Goal: Task Accomplishment & Management: Manage account settings

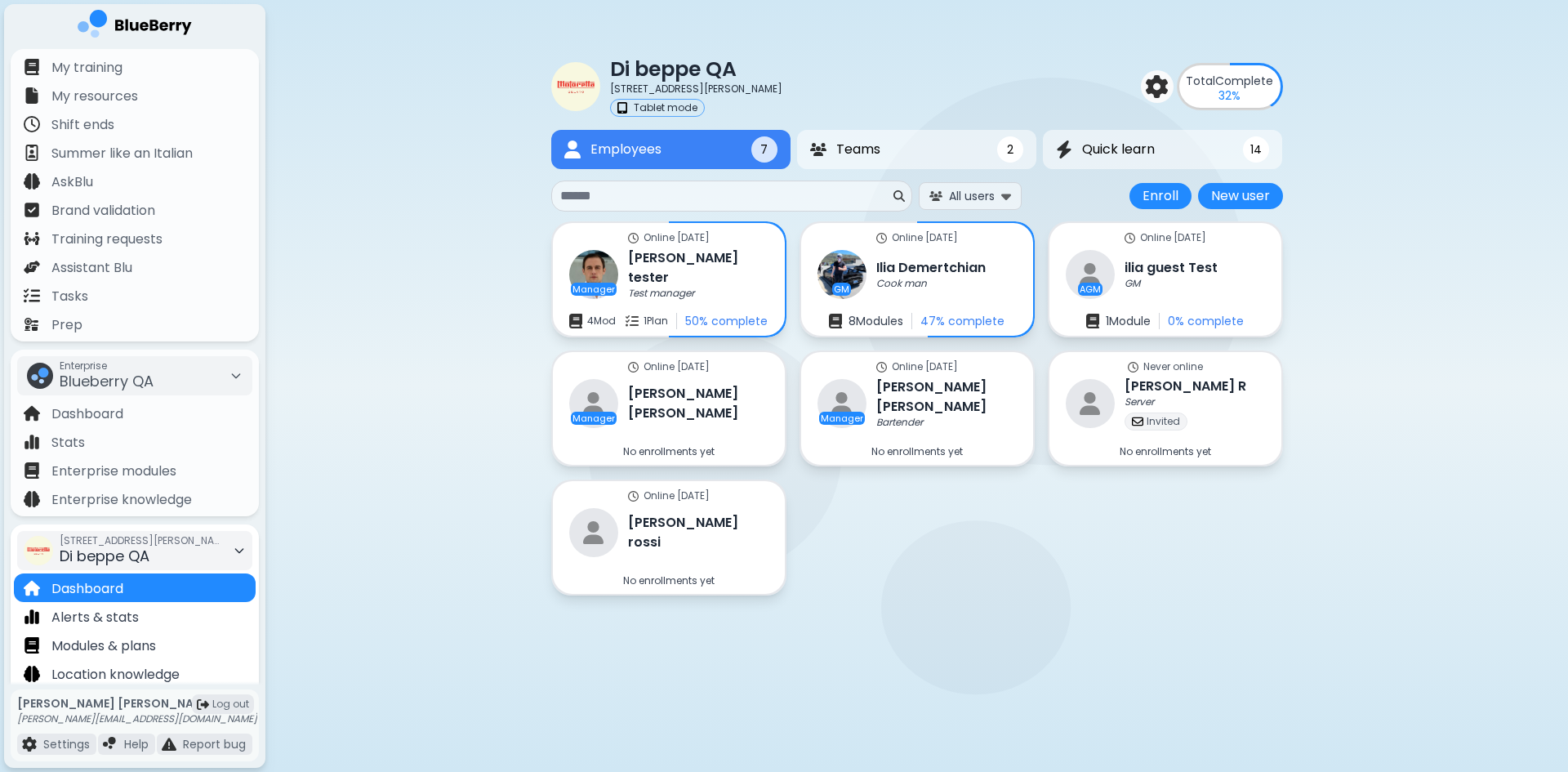
click at [181, 556] on div "[STREET_ADDRESS][PERSON_NAME] QA" at bounding box center [141, 550] width 163 height 36
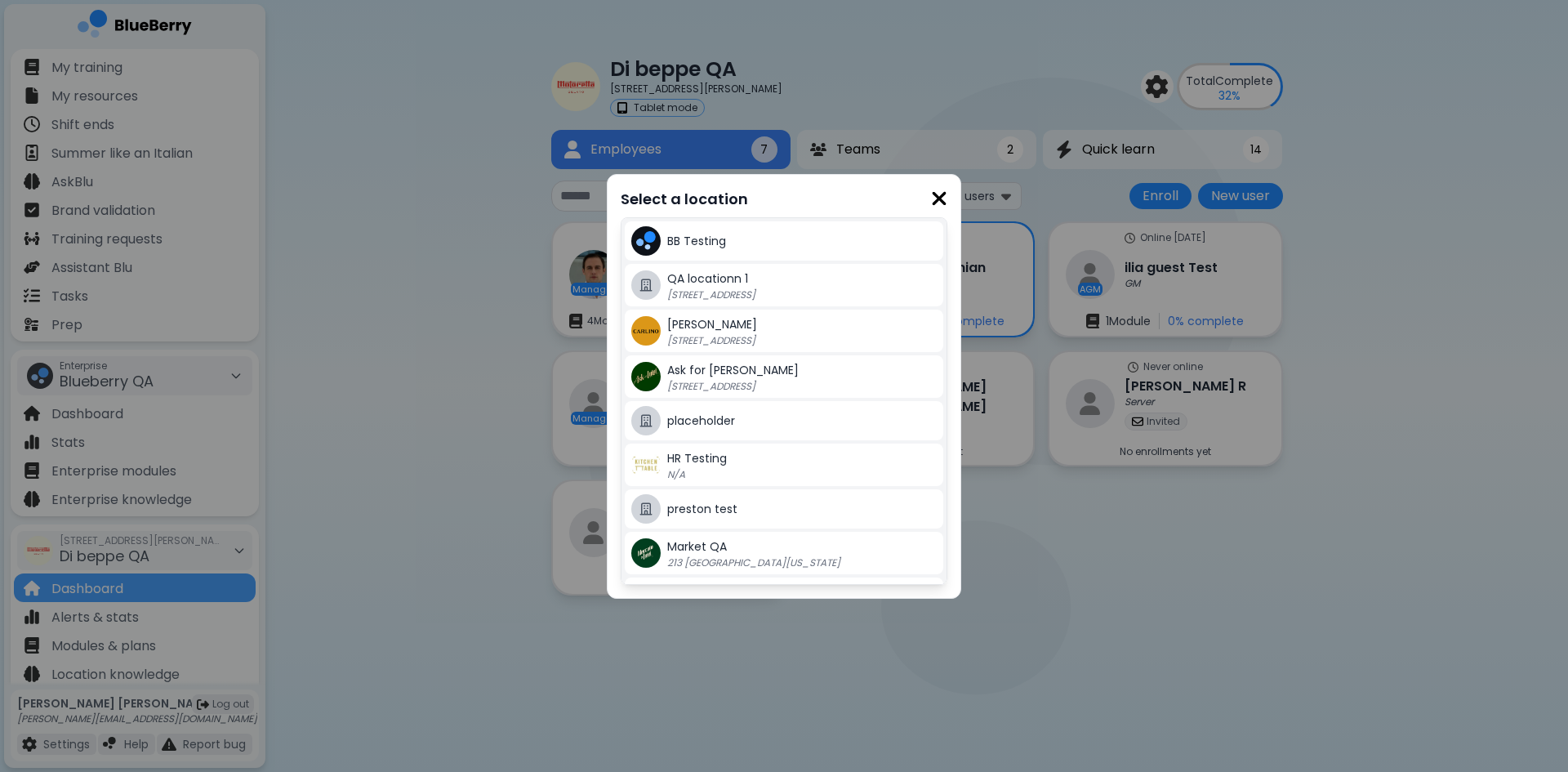
click at [349, 463] on div "Select a location BB Testing QA locationn 1 [STREET_ADDRESS] Carlino QA [STREET…" at bounding box center [784, 386] width 1568 height 772
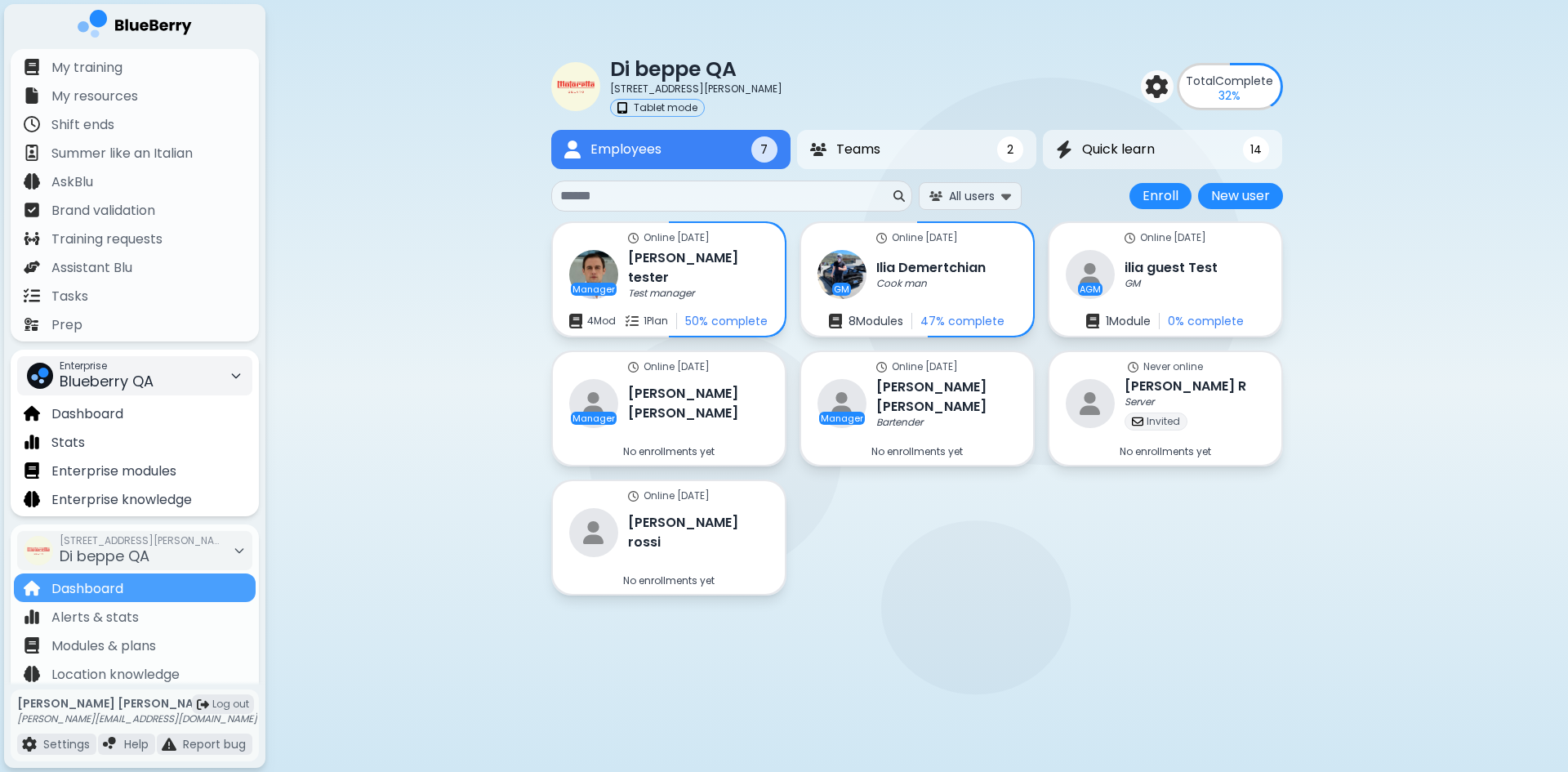
click at [155, 380] on div "Enterprise Blueberry QA" at bounding box center [135, 376] width 235 height 40
click at [151, 434] on div "Kitchen Table" at bounding box center [133, 437] width 231 height 26
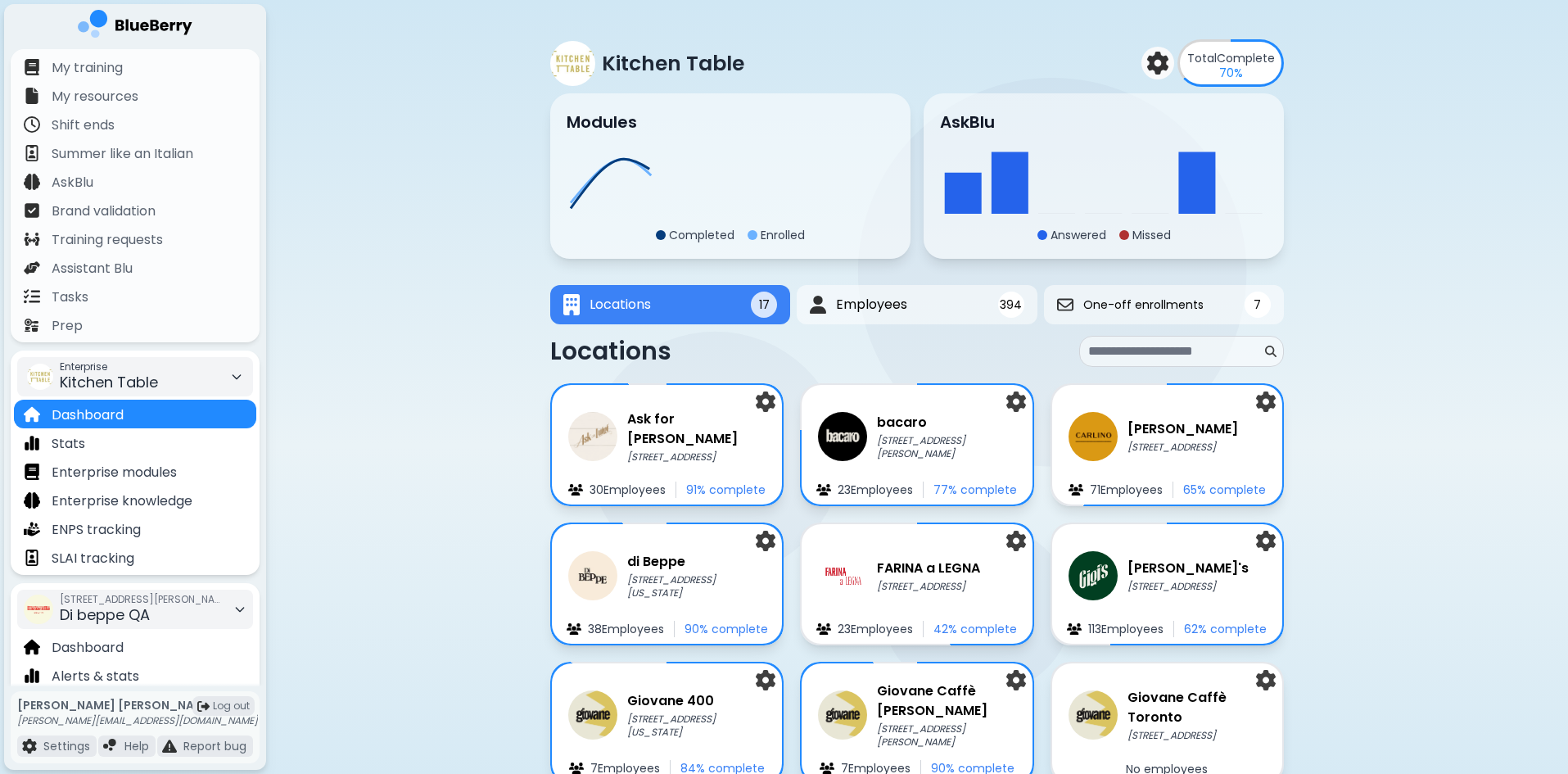
click at [192, 609] on div "[STREET_ADDRESS][PERSON_NAME] QA" at bounding box center [141, 610] width 164 height 36
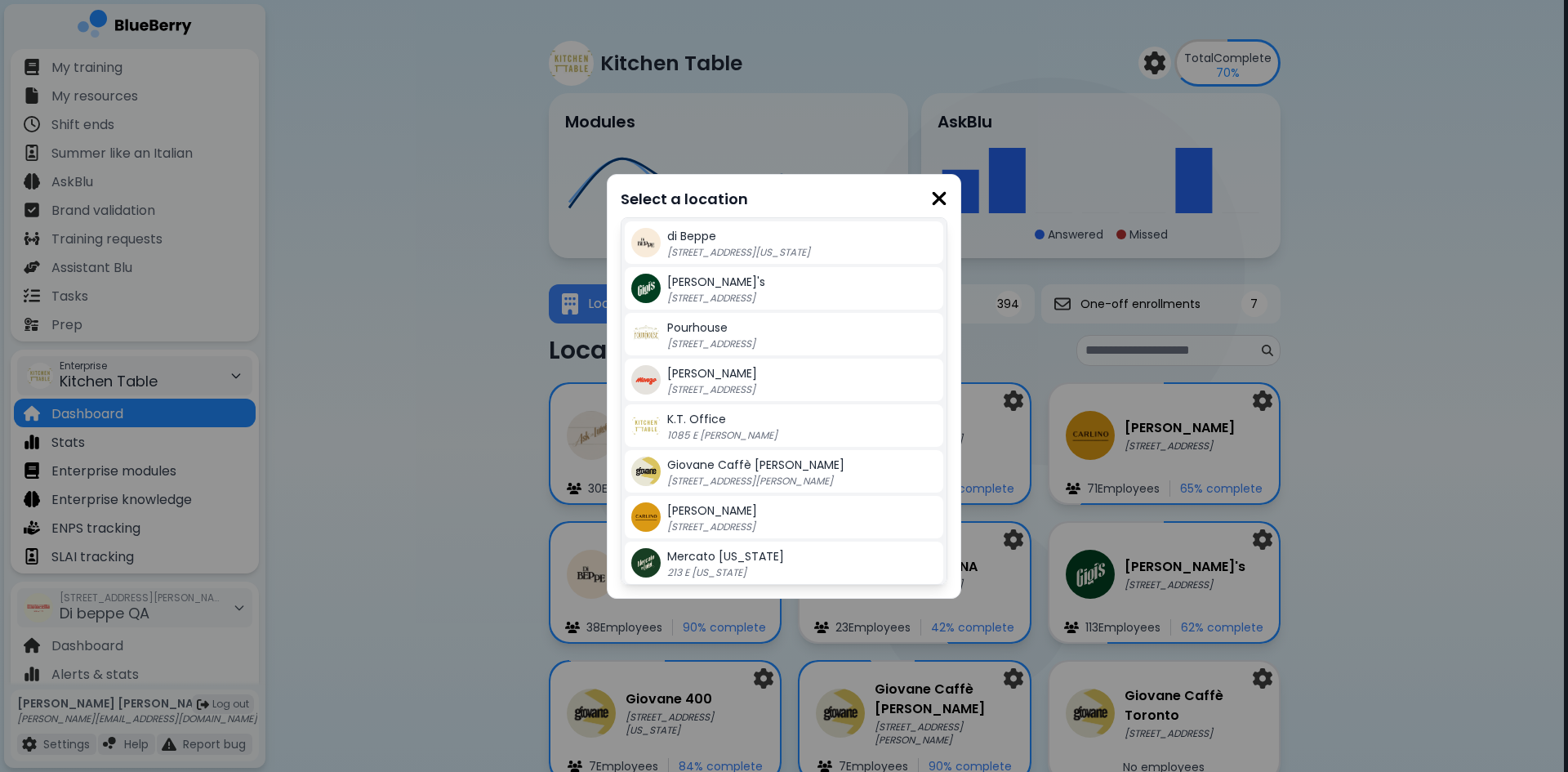
click at [726, 287] on div "[PERSON_NAME]'s [STREET_ADDRESS]" at bounding box center [802, 289] width 270 height 33
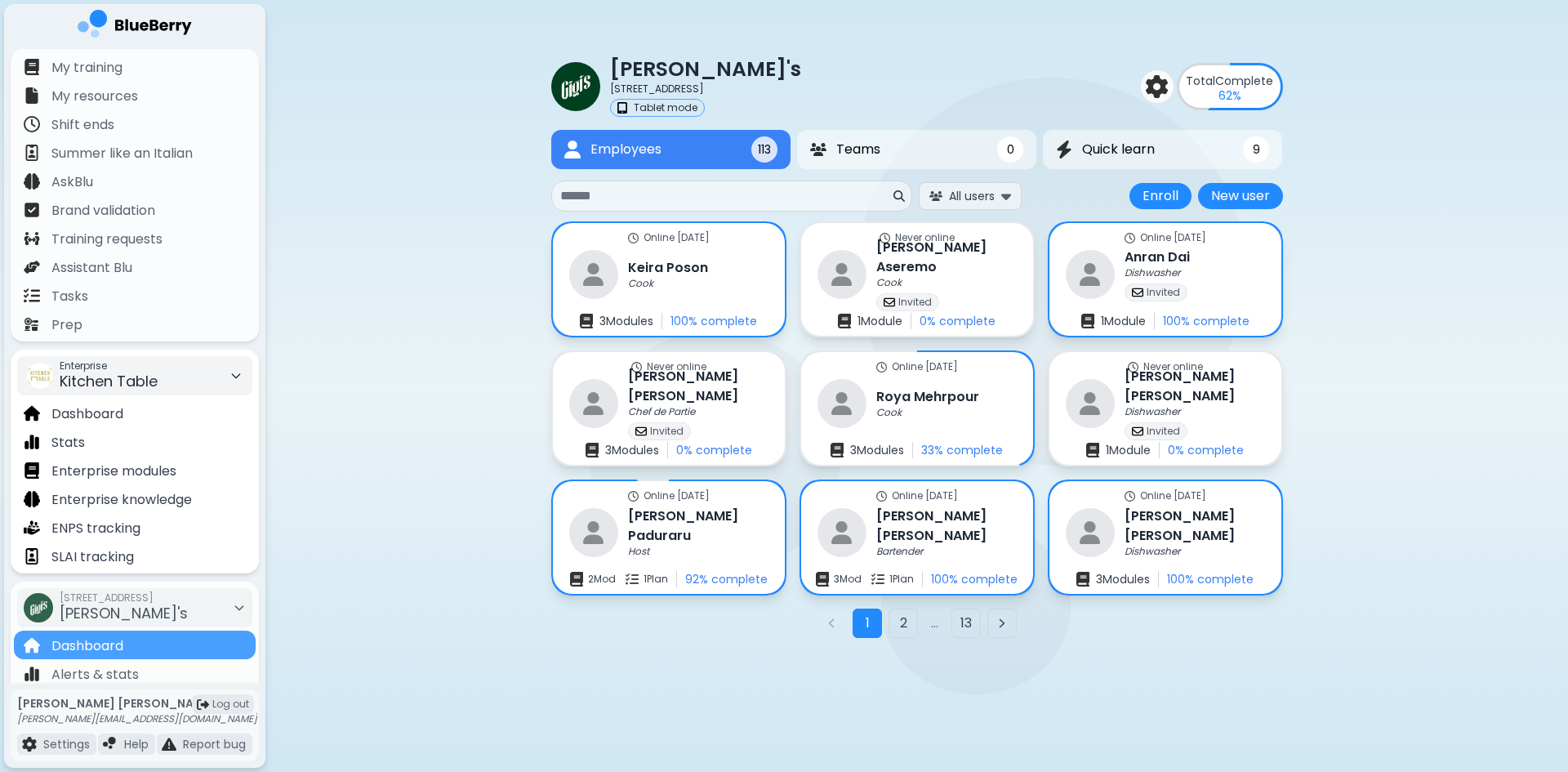
click at [675, 194] on input at bounding box center [726, 196] width 330 height 20
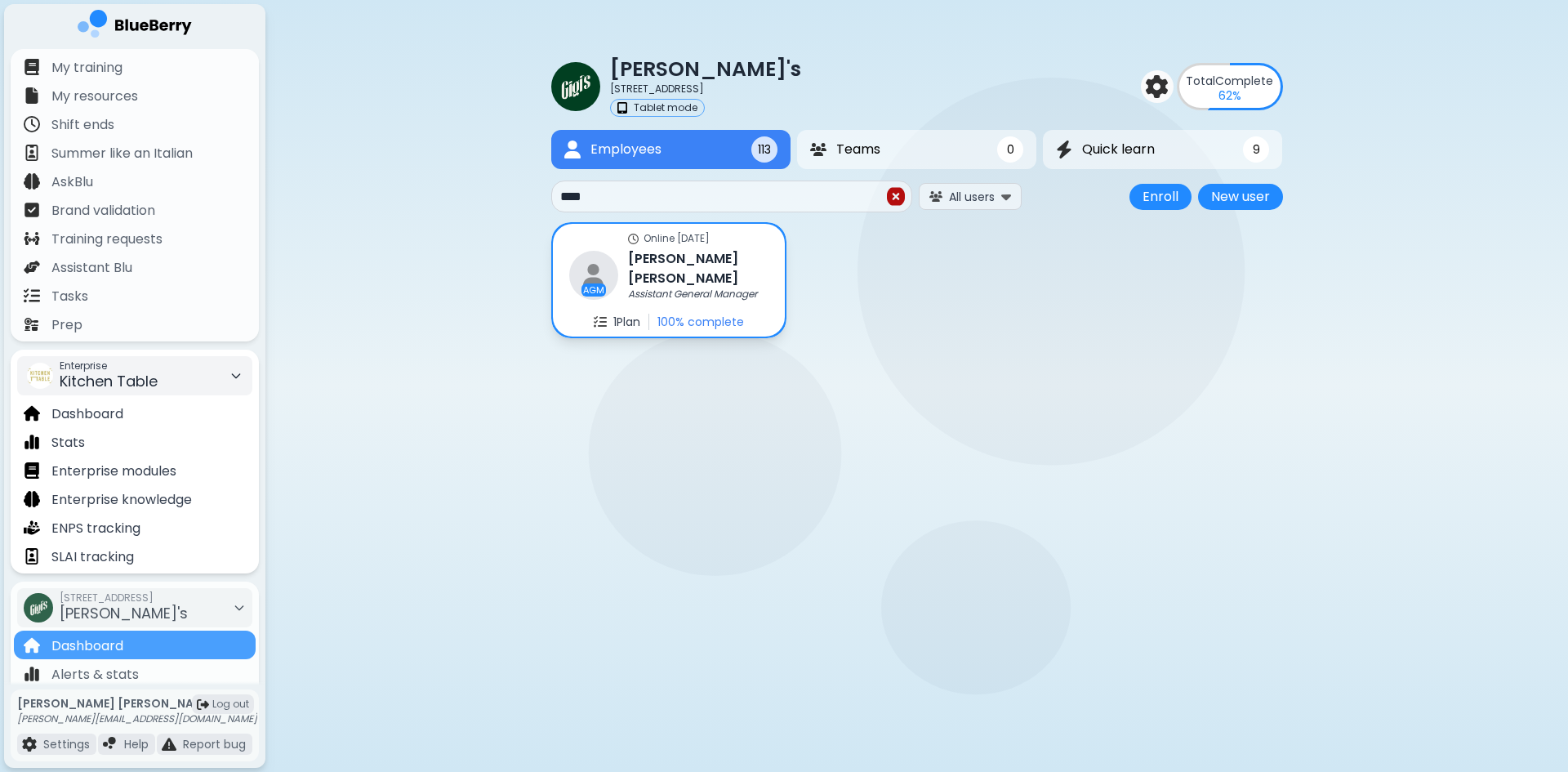
drag, startPoint x: 675, startPoint y: 194, endPoint x: 459, endPoint y: 199, distance: 216.1
click at [459, 199] on div "[PERSON_NAME]'s 2968 Christmas Way Tablet mode Total Complete 62 % Employees 11…" at bounding box center [916, 188] width 1303 height 377
type input "****"
click at [644, 263] on h3 "[PERSON_NAME]" at bounding box center [699, 268] width 143 height 40
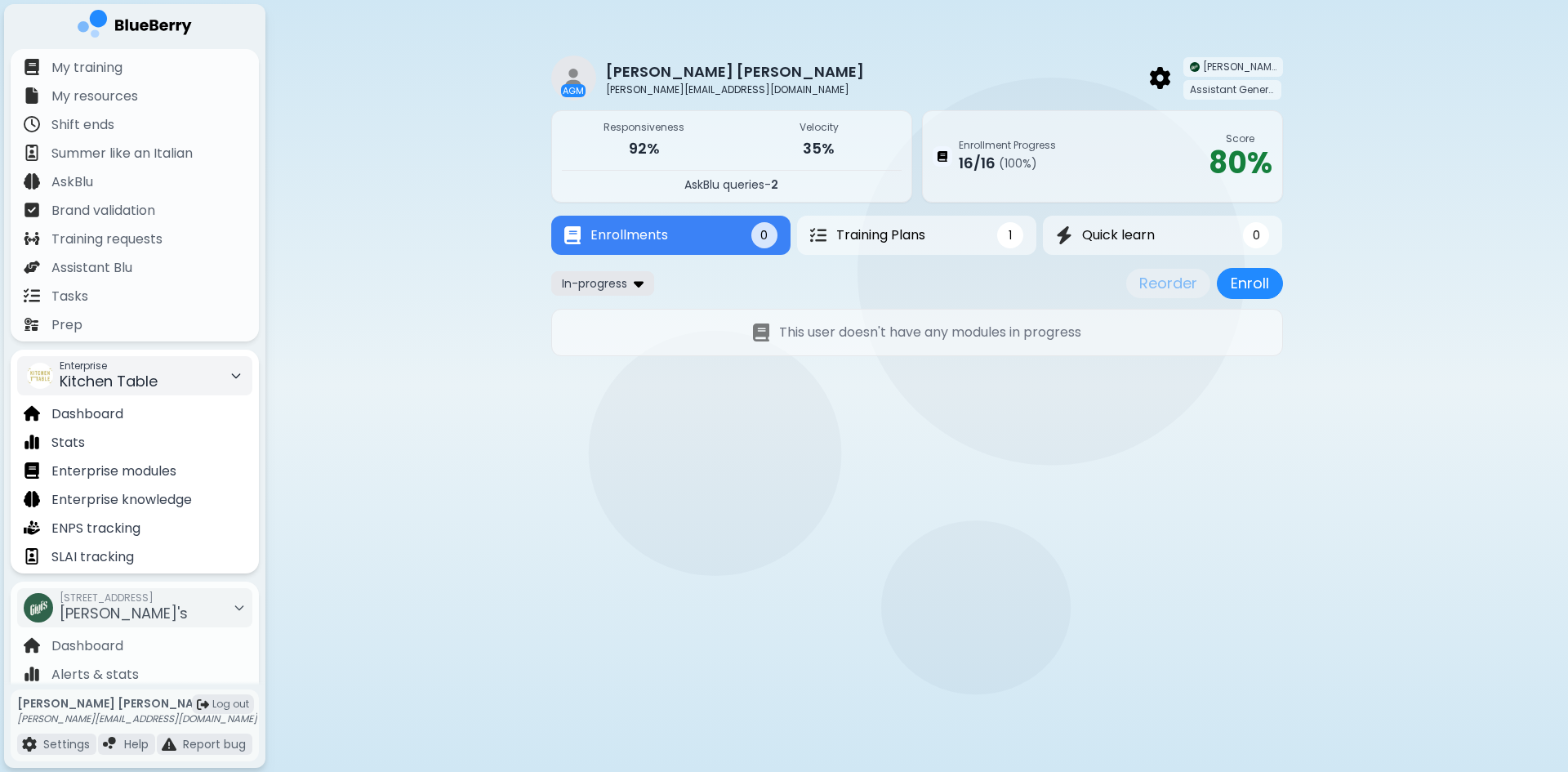
click at [633, 280] on div "In-progress" at bounding box center [603, 283] width 103 height 24
click at [385, 293] on div "AGM Bradley Miller [EMAIL_ADDRESS][DOMAIN_NAME] [PERSON_NAME]'s Assistant Gener…" at bounding box center [916, 204] width 1303 height 409
click at [122, 645] on p "Dashboard" at bounding box center [88, 646] width 72 height 20
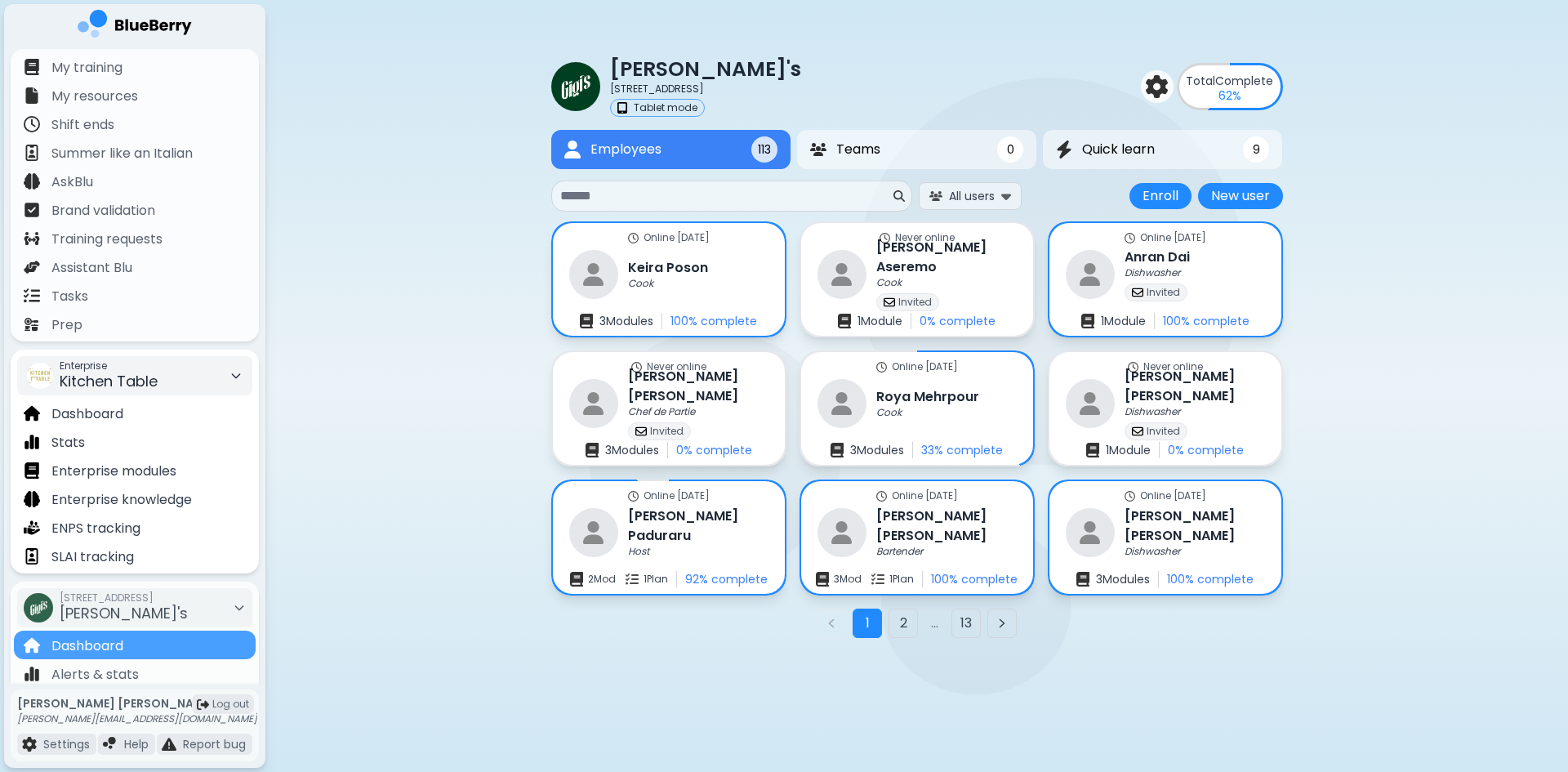
click at [703, 190] on input at bounding box center [726, 196] width 330 height 20
click at [679, 196] on input at bounding box center [726, 196] width 330 height 20
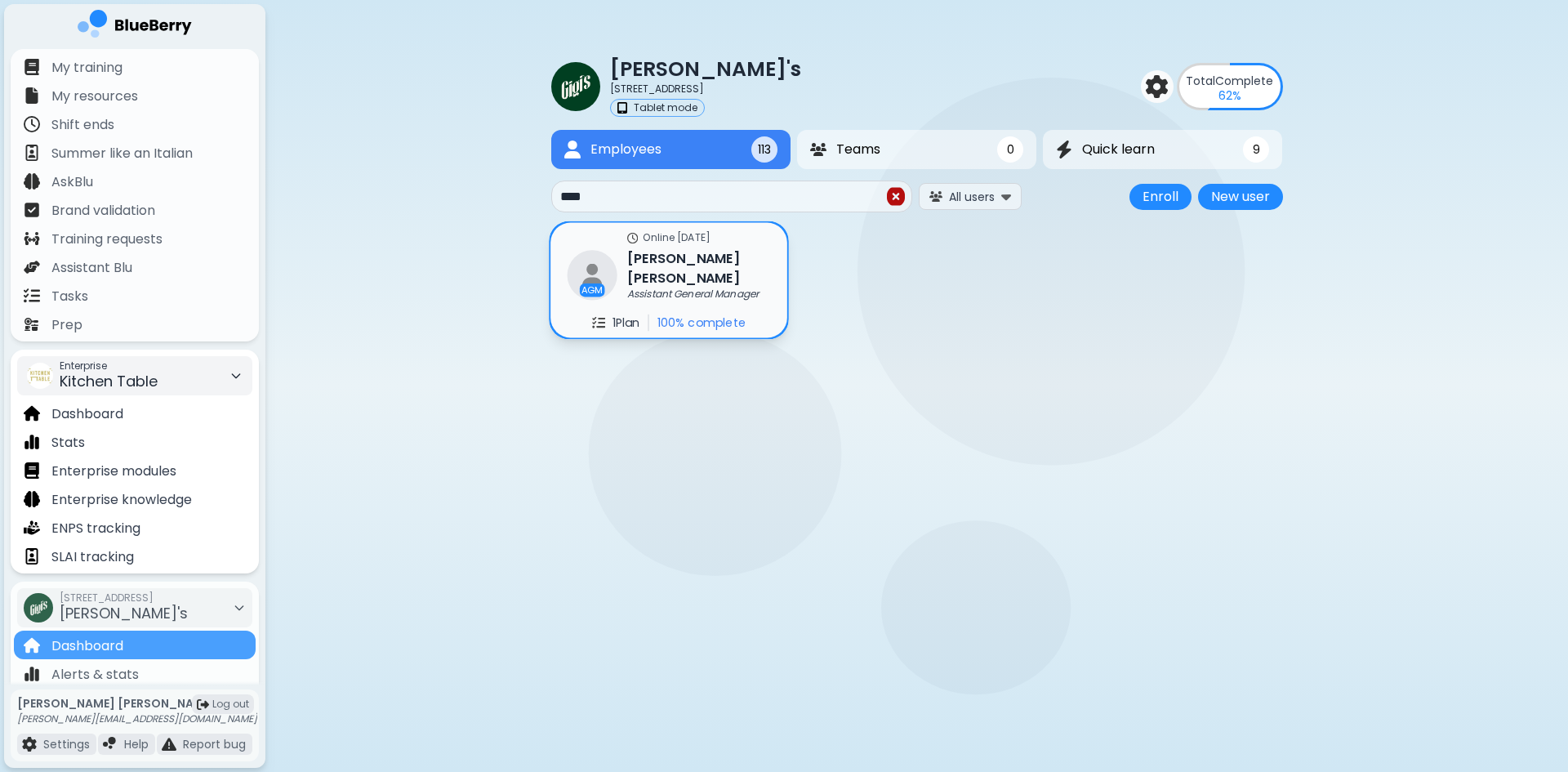
type input "****"
click at [713, 259] on h3 "[PERSON_NAME]" at bounding box center [699, 268] width 143 height 40
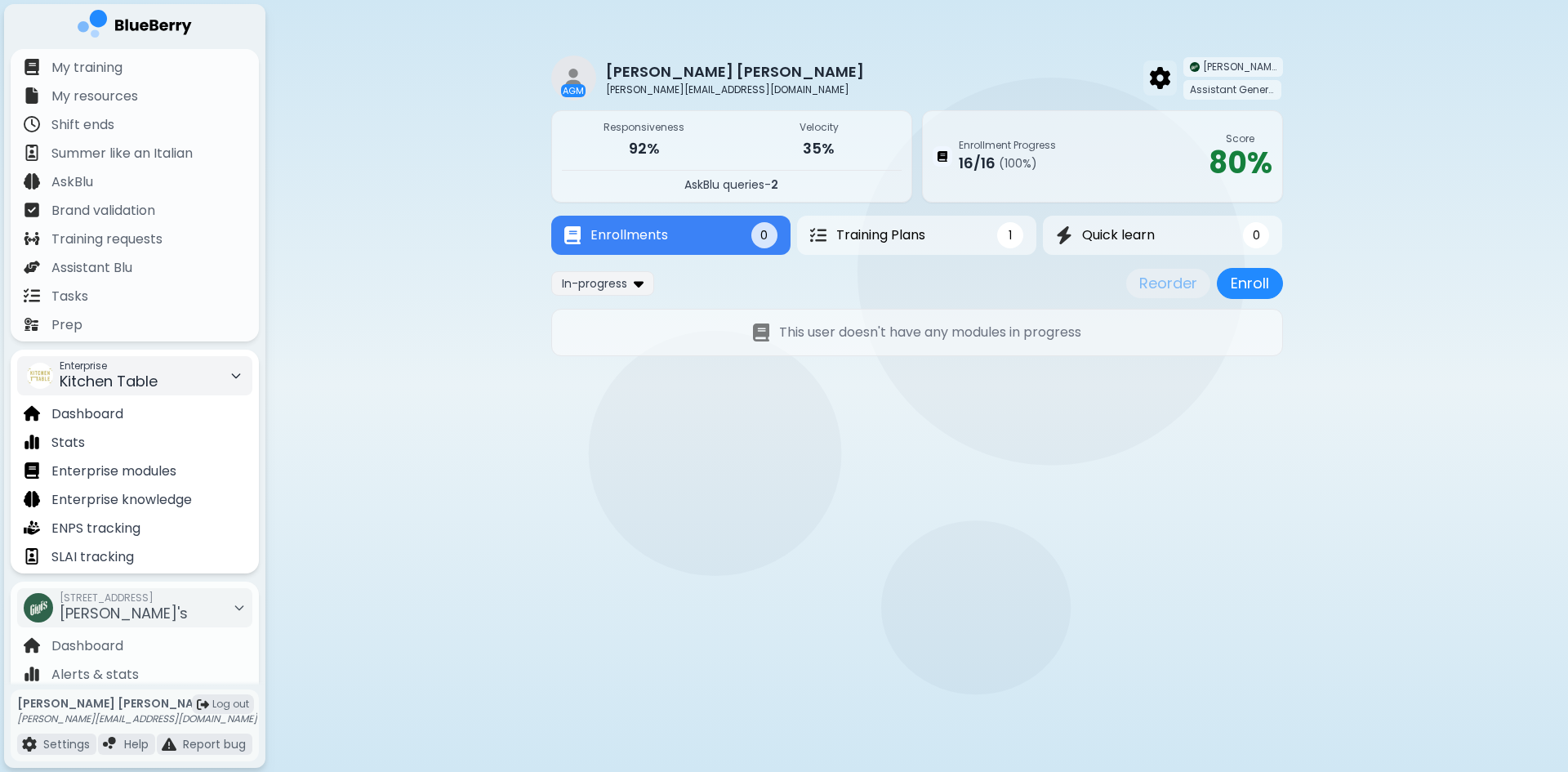
click at [1164, 77] on img at bounding box center [1160, 77] width 21 height 21
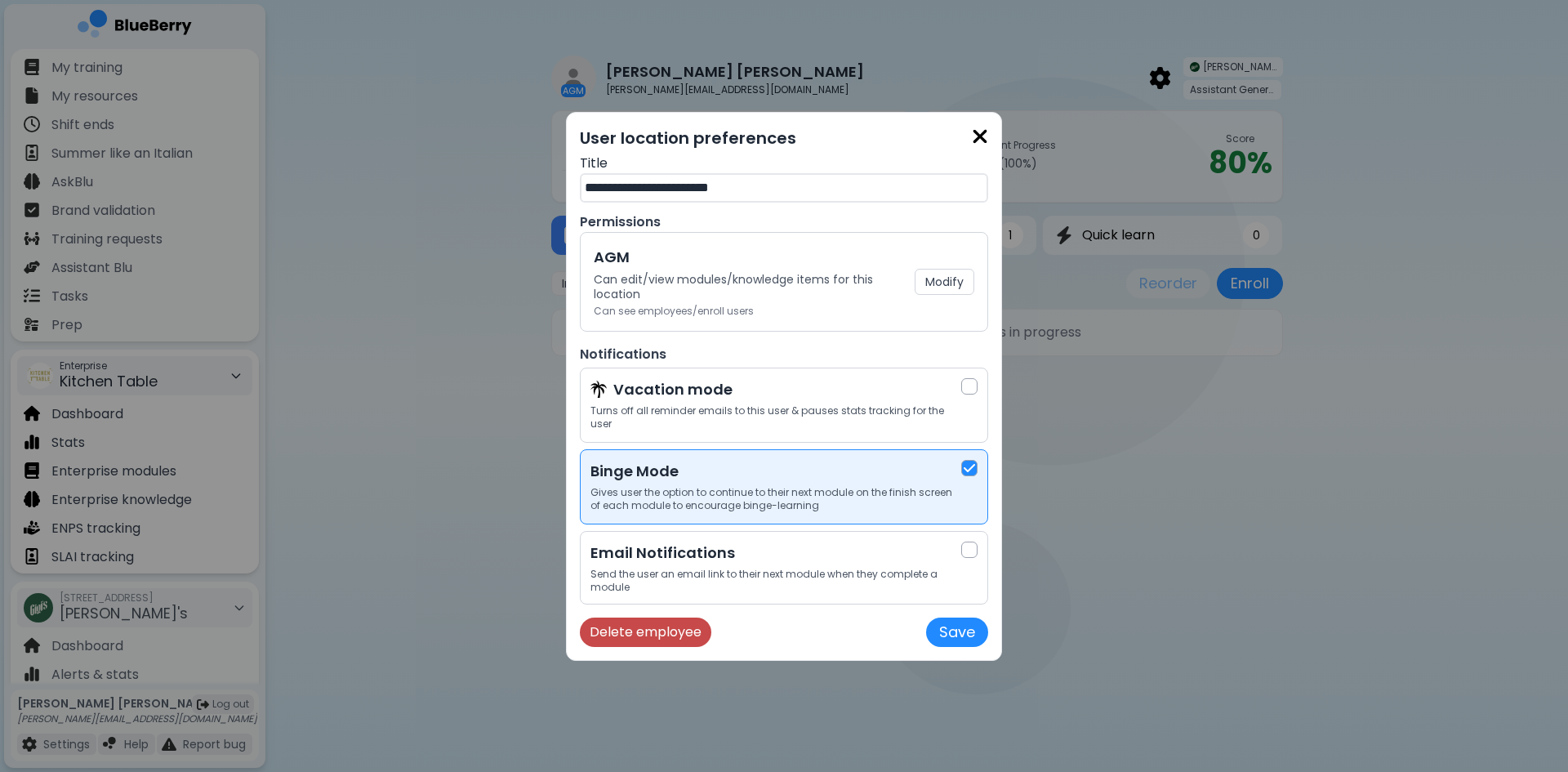
click at [685, 629] on button "Delete employee" at bounding box center [645, 632] width 131 height 29
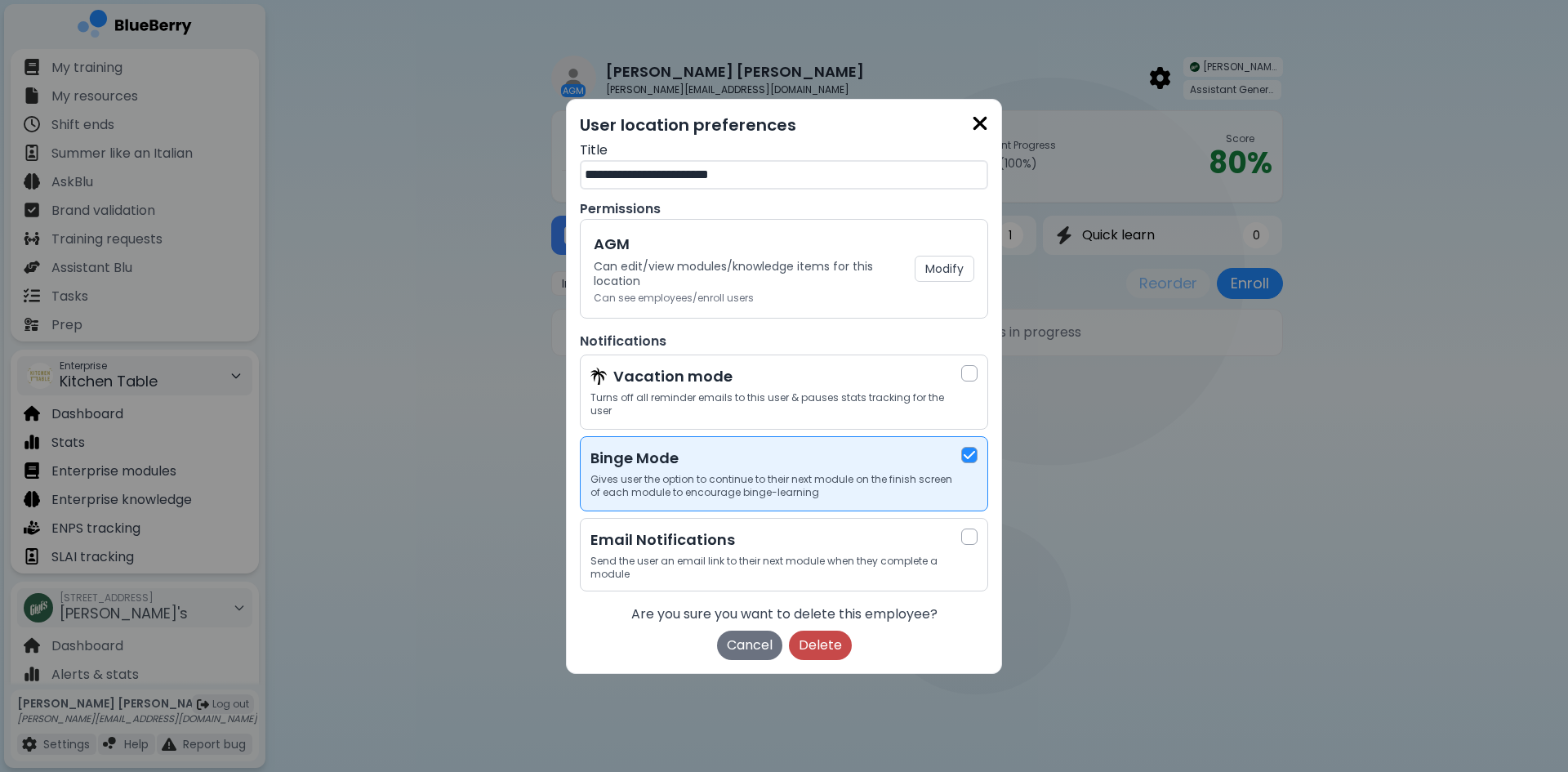
click at [817, 630] on button "Delete" at bounding box center [820, 645] width 63 height 29
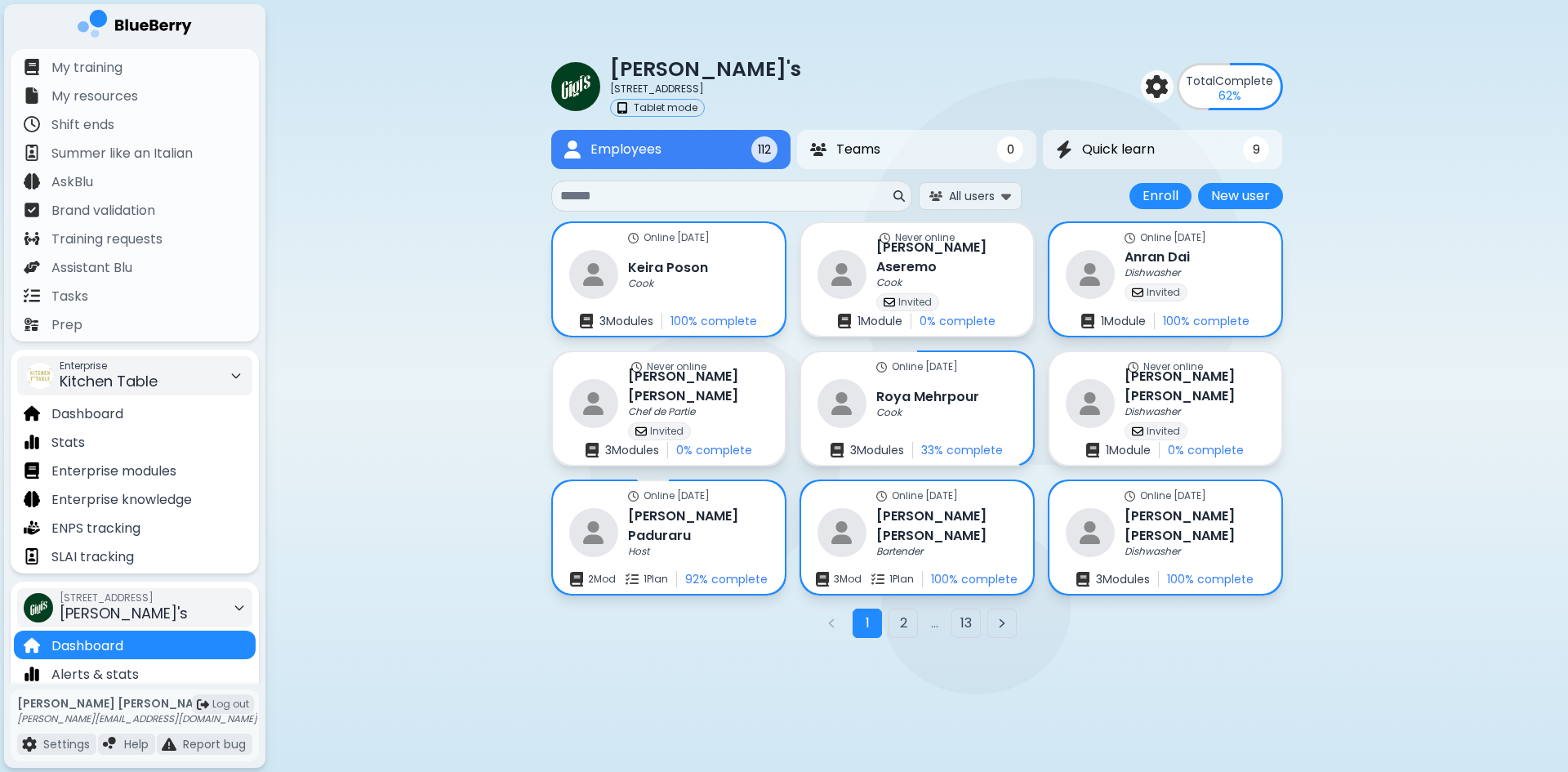
click at [115, 611] on div "2968 Christmas Way Gigi's" at bounding box center [123, 608] width 128 height 36
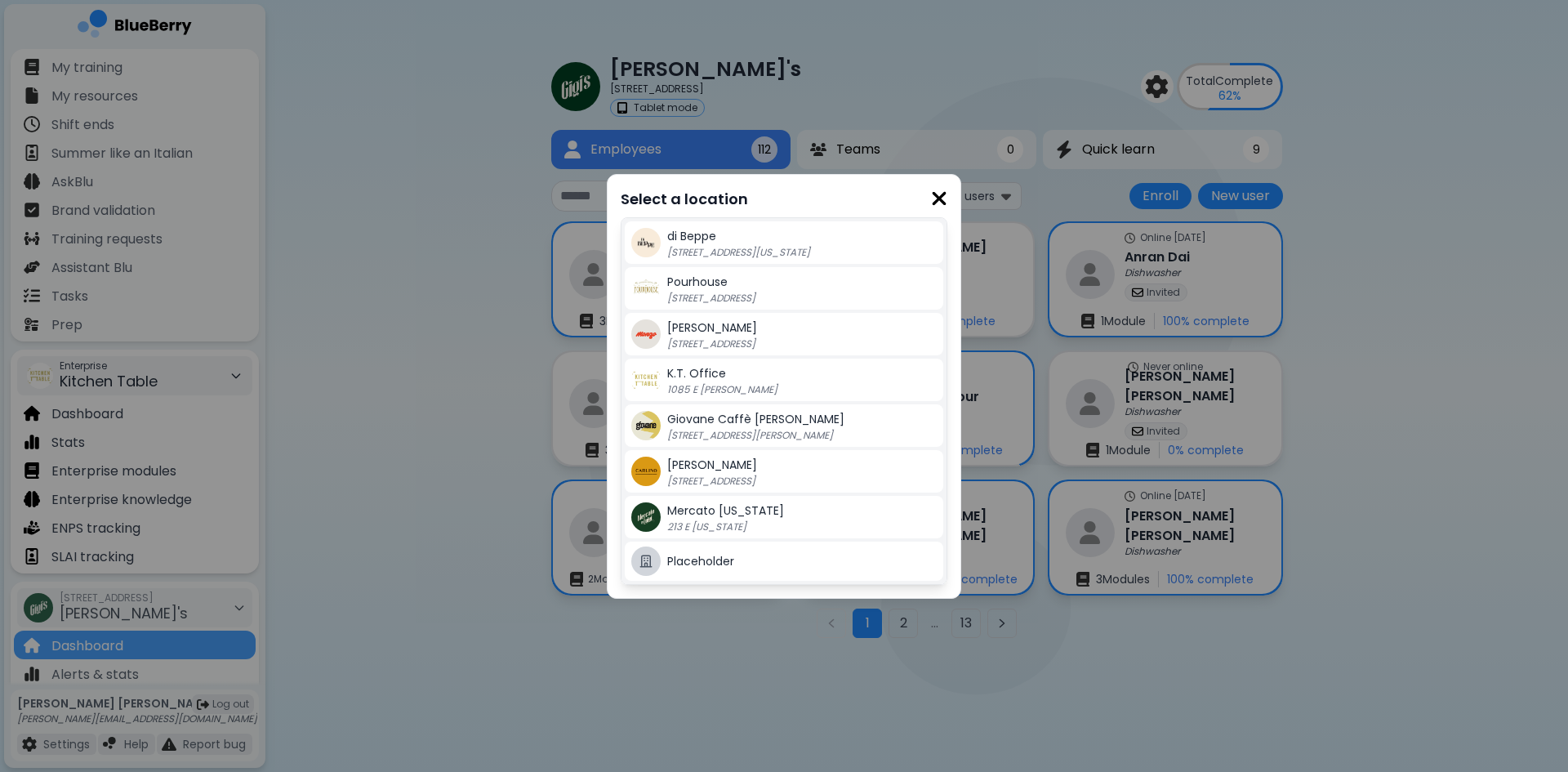
click at [744, 283] on div "Pourhouse [STREET_ADDRESS]" at bounding box center [802, 289] width 270 height 33
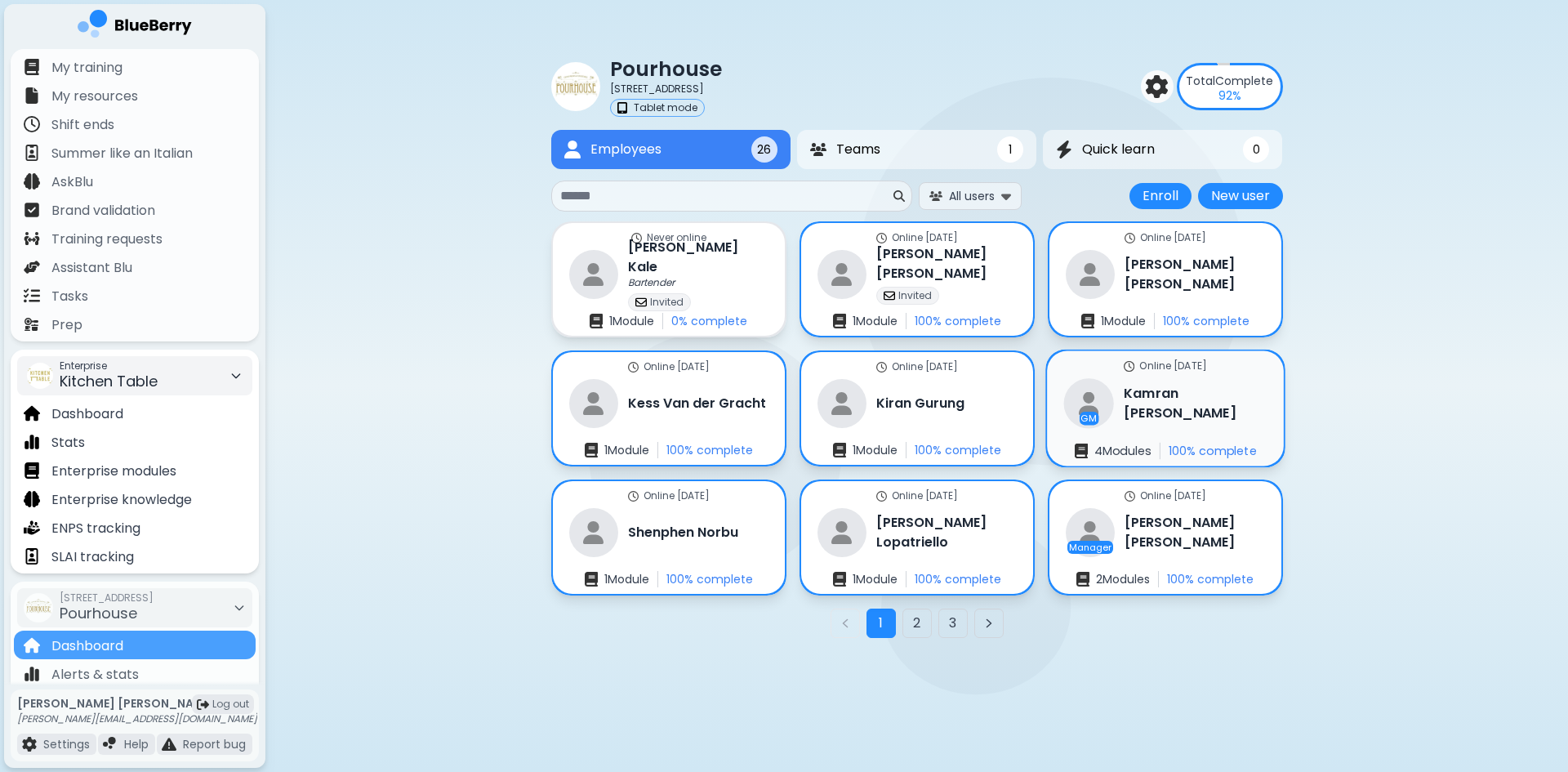
click at [1249, 424] on div "Online [DATE] GM [PERSON_NAME] 4 Module s 100 % complete" at bounding box center [1165, 409] width 237 height 115
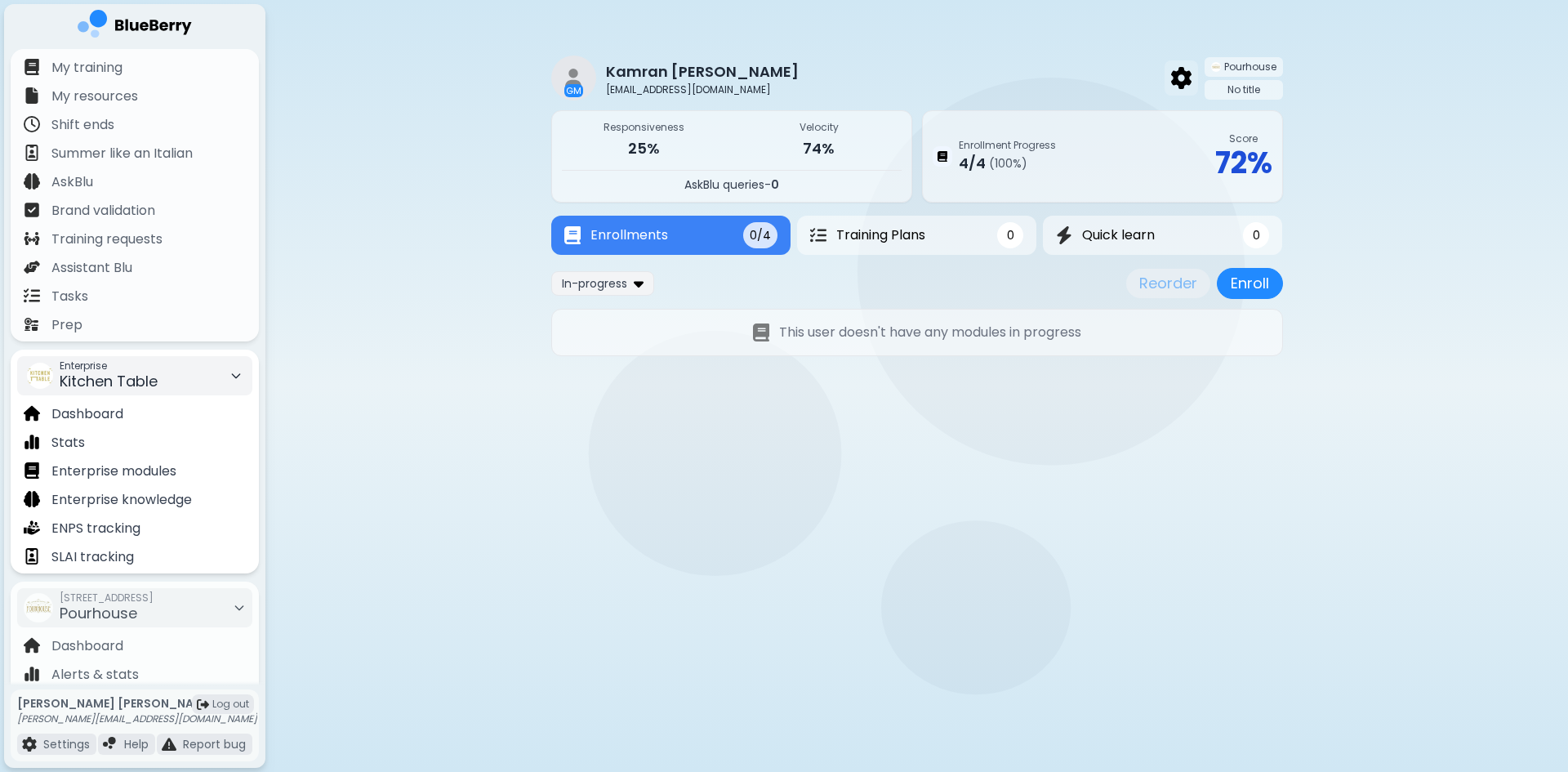
click at [1188, 73] on img at bounding box center [1182, 77] width 21 height 21
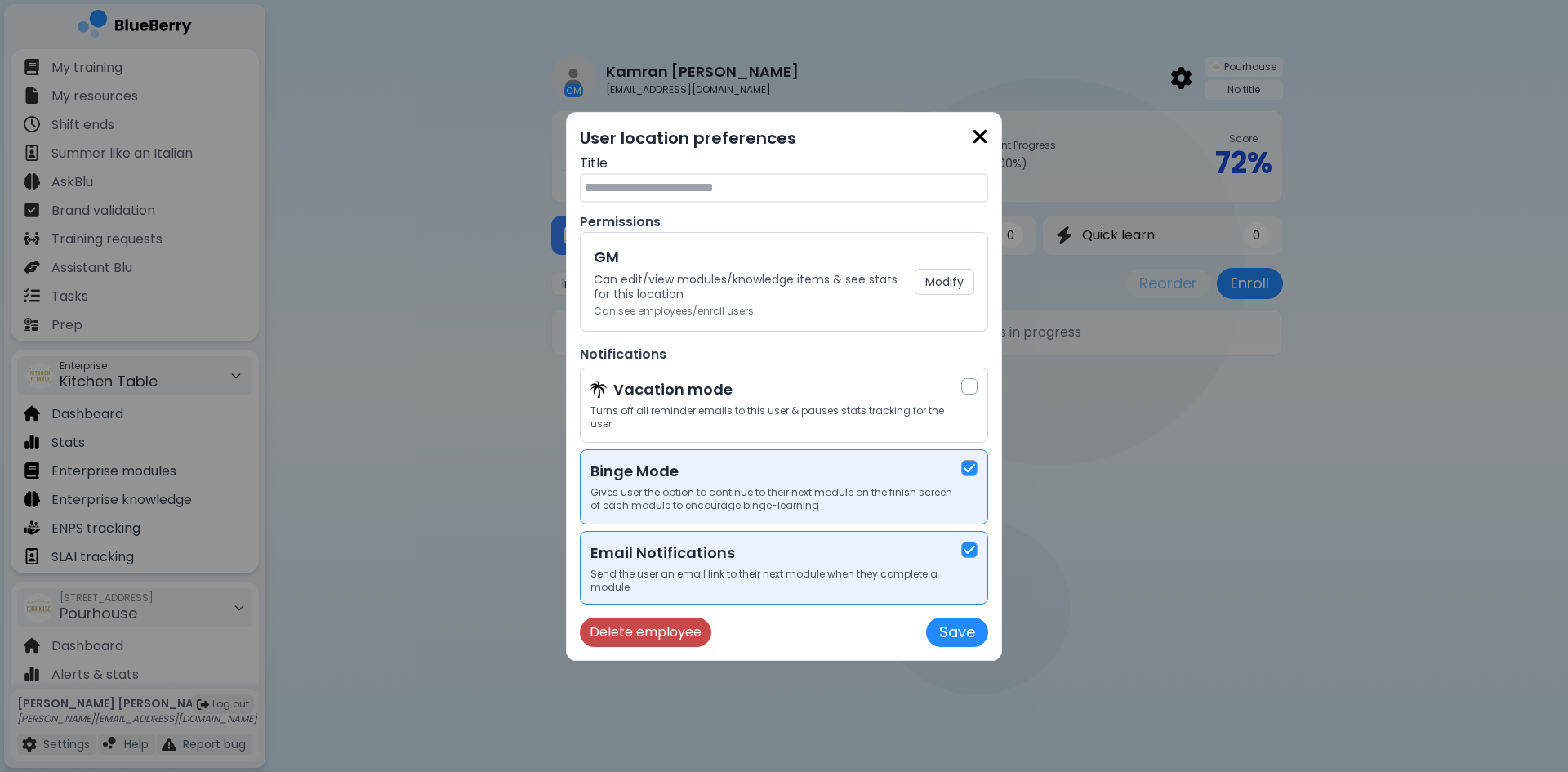
click at [700, 623] on button "Delete employee" at bounding box center [645, 632] width 131 height 29
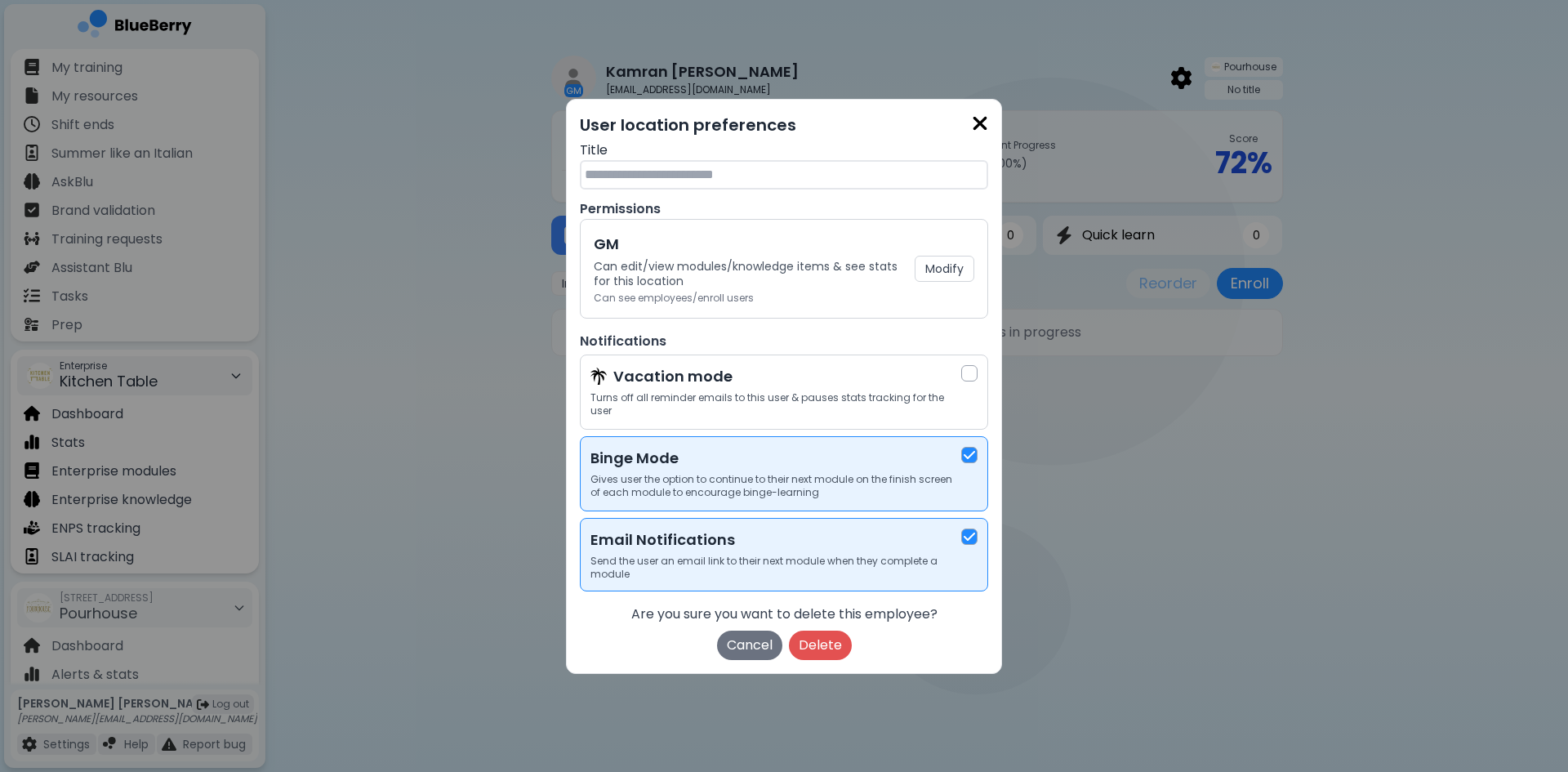
click at [836, 622] on div "Are you sure you want to delete this employee? Cancel Delete" at bounding box center [784, 632] width 409 height 56
click at [836, 630] on button "Delete" at bounding box center [820, 645] width 63 height 29
